Goal: Use online tool/utility: Utilize a website feature to perform a specific function

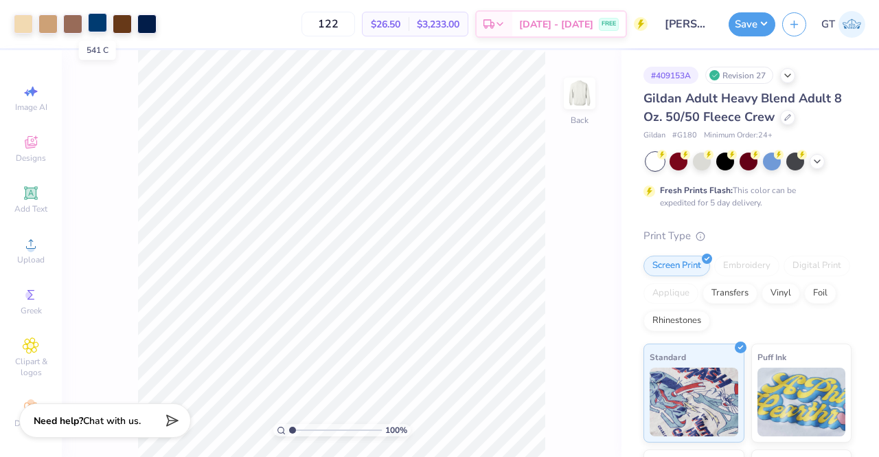
click at [92, 32] on div at bounding box center [97, 22] width 19 height 19
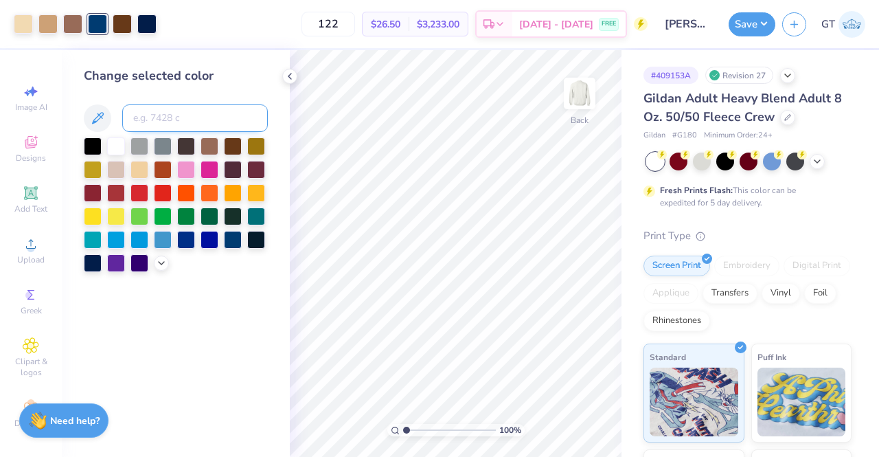
click at [180, 118] on input at bounding box center [195, 117] width 146 height 27
type input "540"
type input "2.0890681040797"
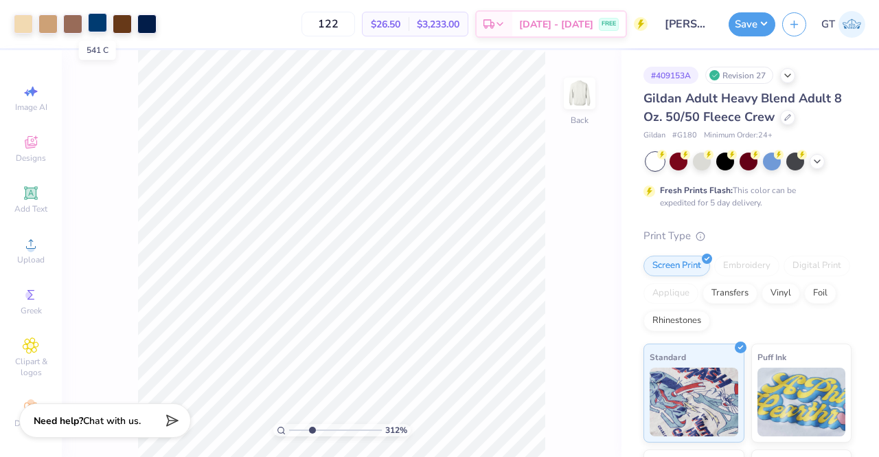
click at [92, 24] on div at bounding box center [97, 22] width 19 height 19
type input "3.11815218986975"
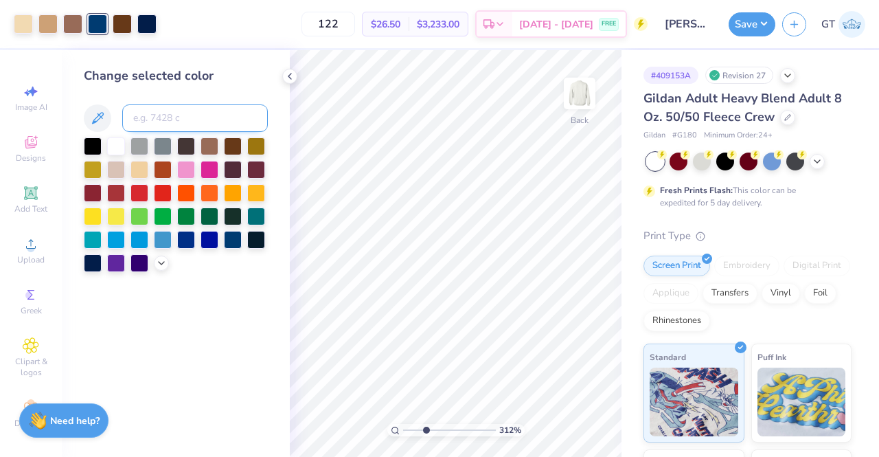
click at [155, 113] on input at bounding box center [195, 117] width 146 height 27
type input "540"
click at [149, 25] on div at bounding box center [146, 22] width 19 height 19
type input "3.11815218986975"
click at [158, 122] on input at bounding box center [195, 117] width 146 height 27
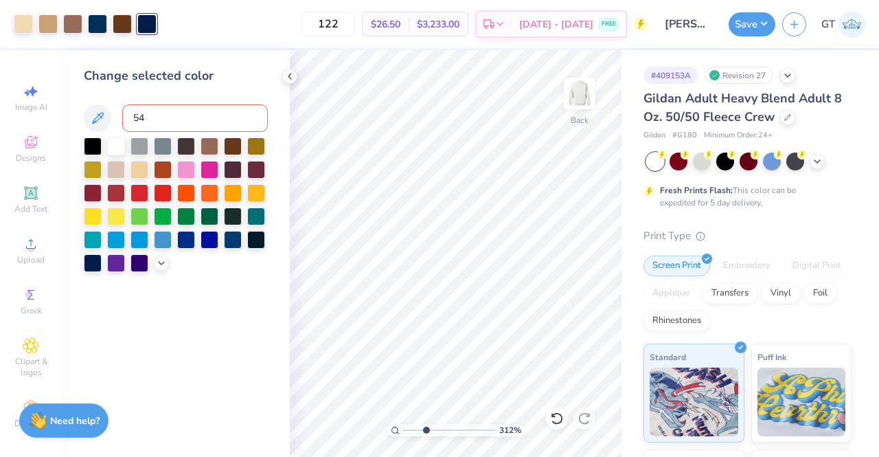
type input "540"
click at [743, 25] on button "Save" at bounding box center [752, 22] width 47 height 24
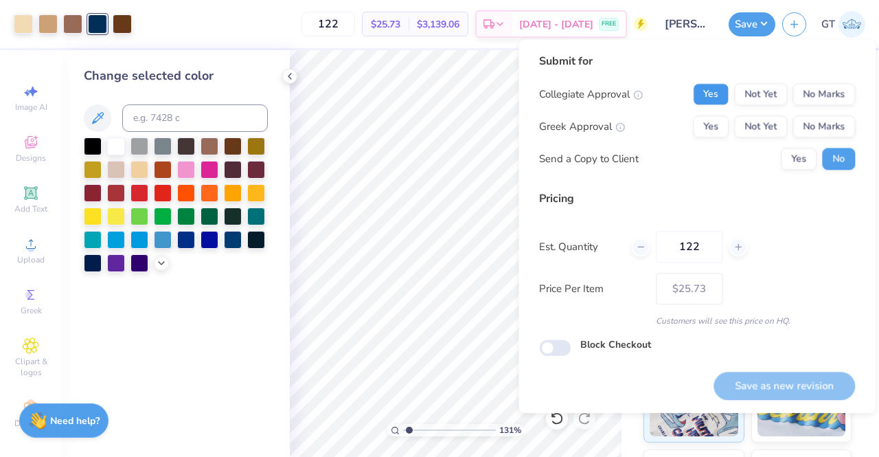
click at [727, 94] on button "Yes" at bounding box center [711, 94] width 36 height 22
click at [828, 120] on button "No Marks" at bounding box center [824, 126] width 63 height 22
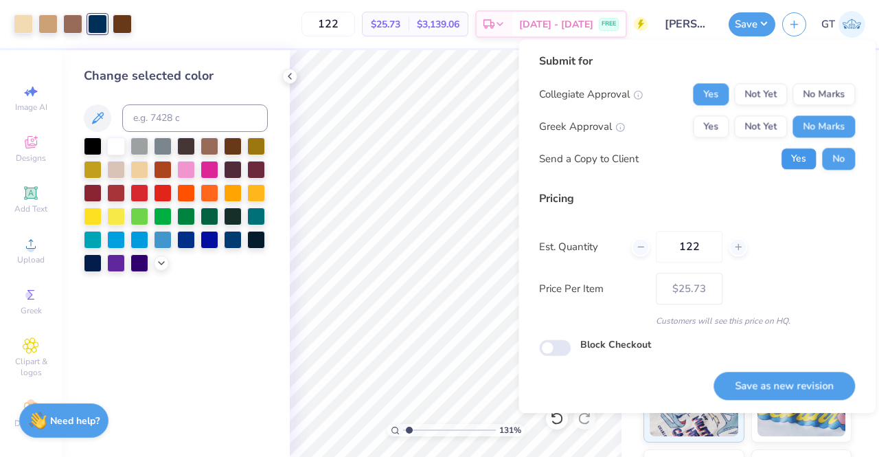
click at [801, 152] on button "Yes" at bounding box center [799, 159] width 36 height 22
click at [718, 119] on button "Yes" at bounding box center [711, 126] width 36 height 22
click at [853, 153] on button "No" at bounding box center [838, 159] width 33 height 22
click at [804, 159] on button "Yes" at bounding box center [799, 159] width 36 height 22
type input "1.31123334302169"
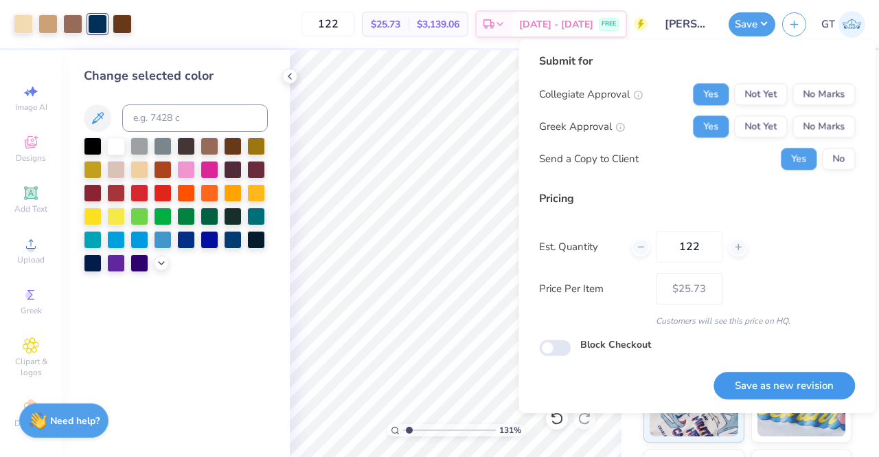
click at [804, 383] on button "Save as new revision" at bounding box center [784, 386] width 141 height 28
type input "$25.73"
type input "1.31123334302169"
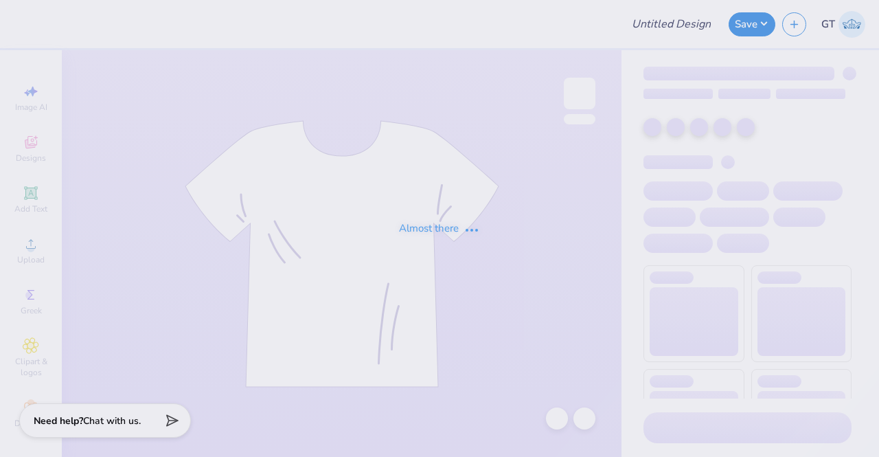
type input "[PERSON_NAME] : [US_STATE][GEOGRAPHIC_DATA]"
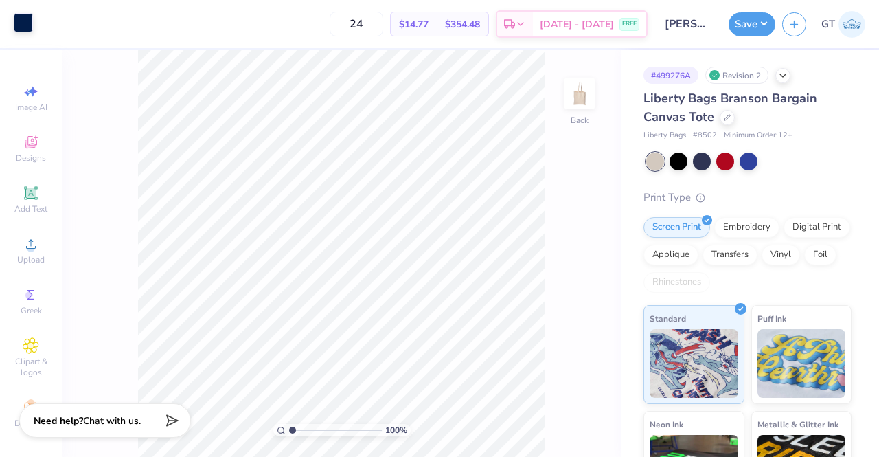
click at [27, 23] on div at bounding box center [23, 22] width 19 height 19
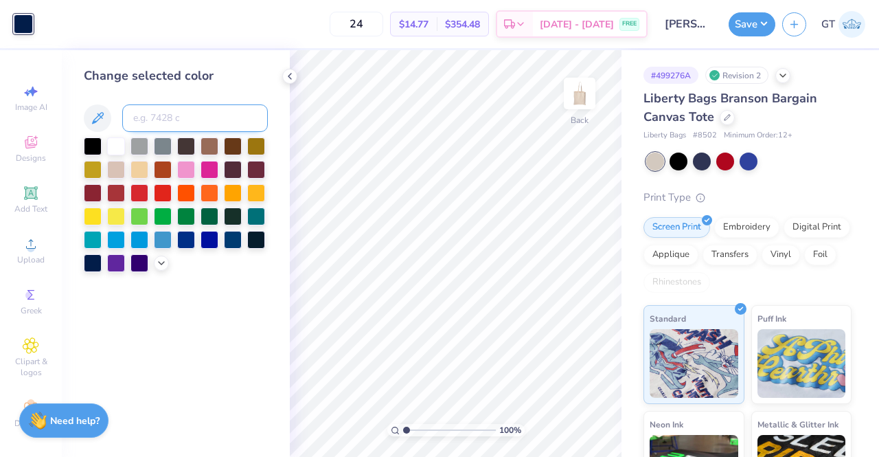
click at [168, 117] on input at bounding box center [195, 117] width 146 height 27
type input "540"
click at [745, 20] on button "Save" at bounding box center [752, 22] width 47 height 24
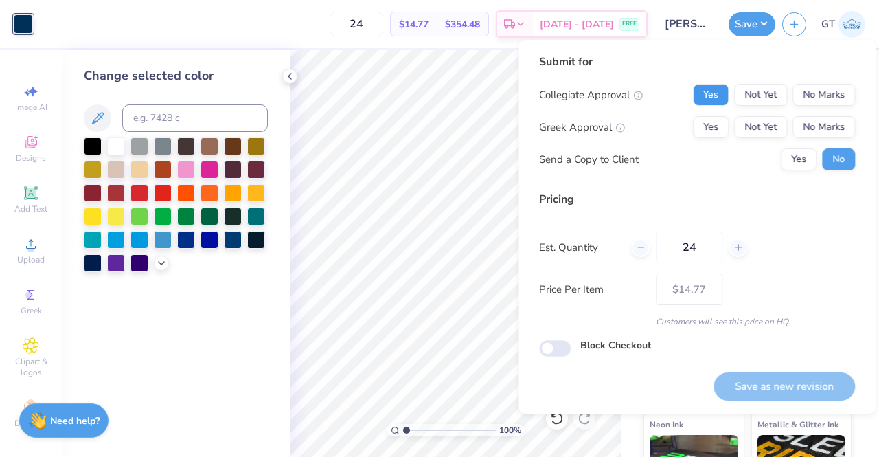
click at [721, 91] on button "Yes" at bounding box center [711, 95] width 36 height 22
click at [716, 122] on button "Yes" at bounding box center [711, 127] width 36 height 22
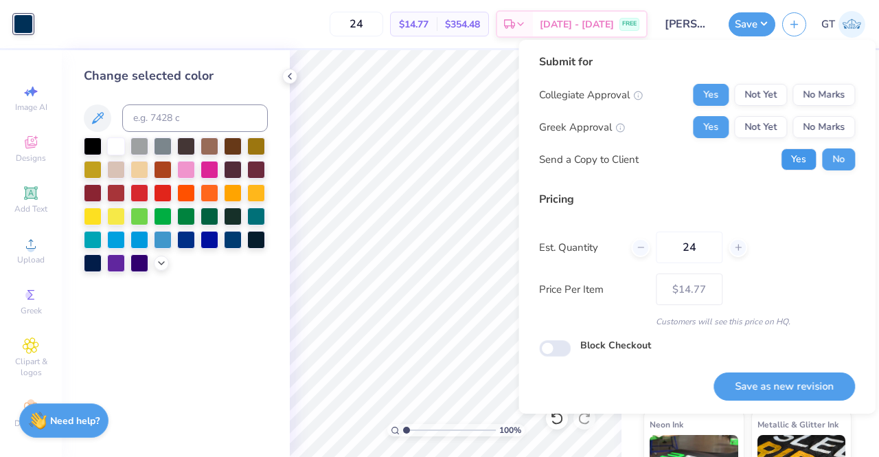
click at [795, 153] on button "Yes" at bounding box center [799, 159] width 36 height 22
click at [767, 387] on button "Save as new revision" at bounding box center [784, 386] width 141 height 28
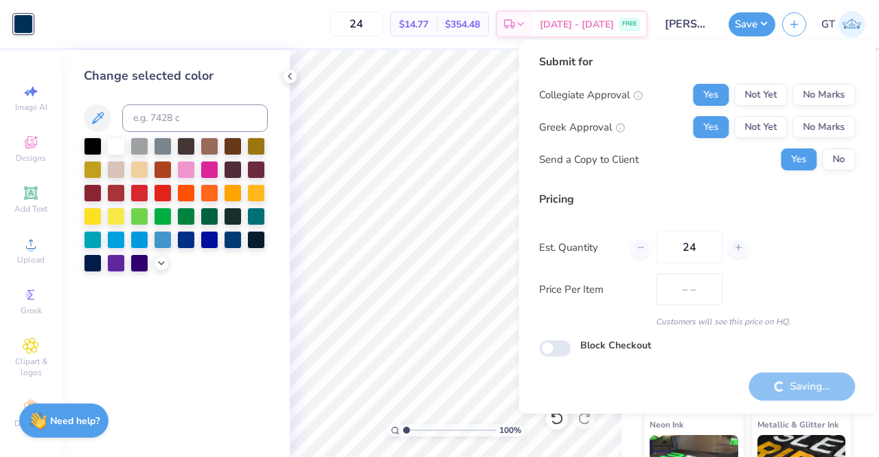
type input "$14.77"
